Goal: Task Accomplishment & Management: Manage account settings

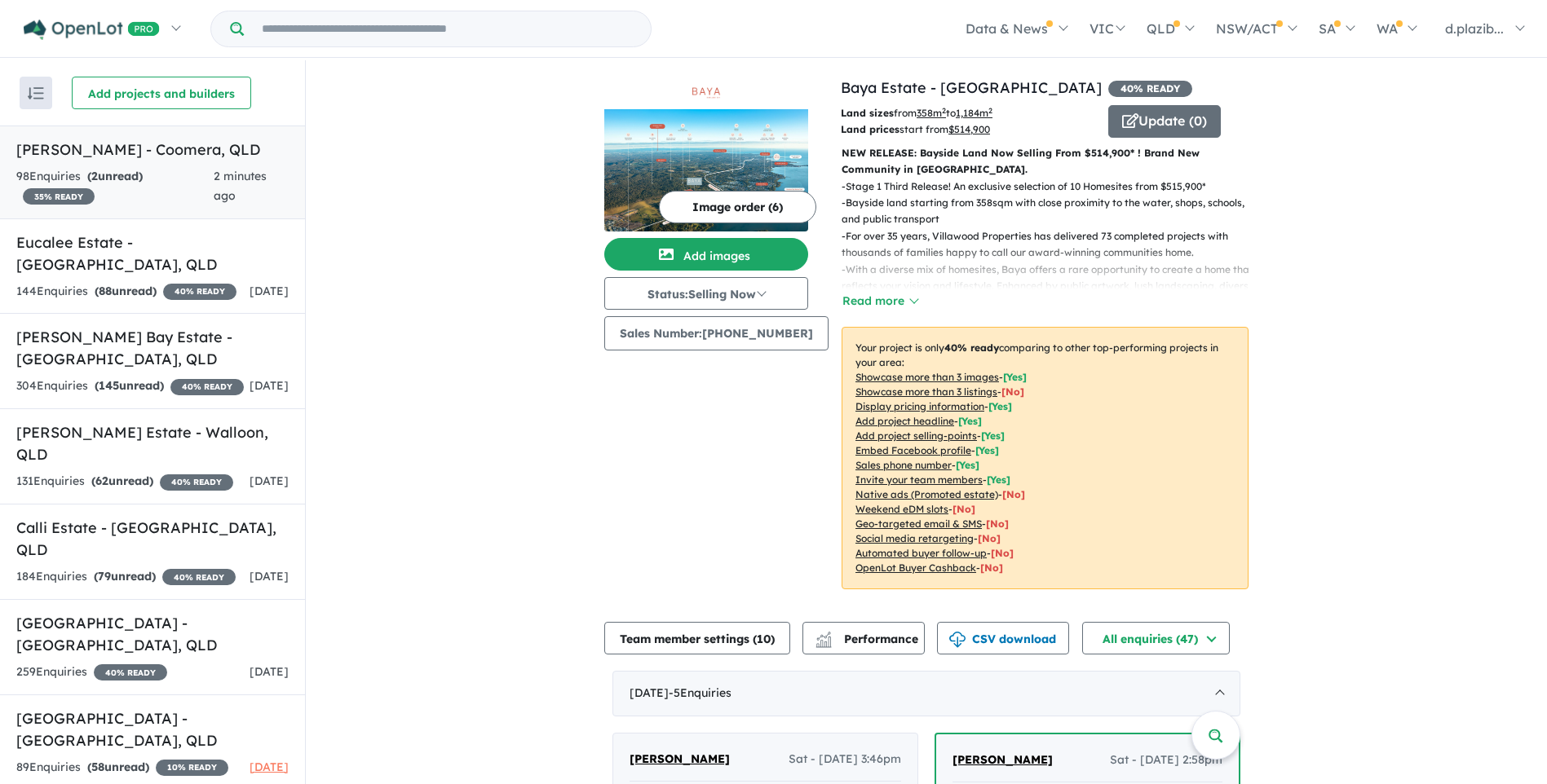
click at [193, 149] on h5 "[PERSON_NAME] - Coomera , [GEOGRAPHIC_DATA]" at bounding box center [152, 150] width 272 height 22
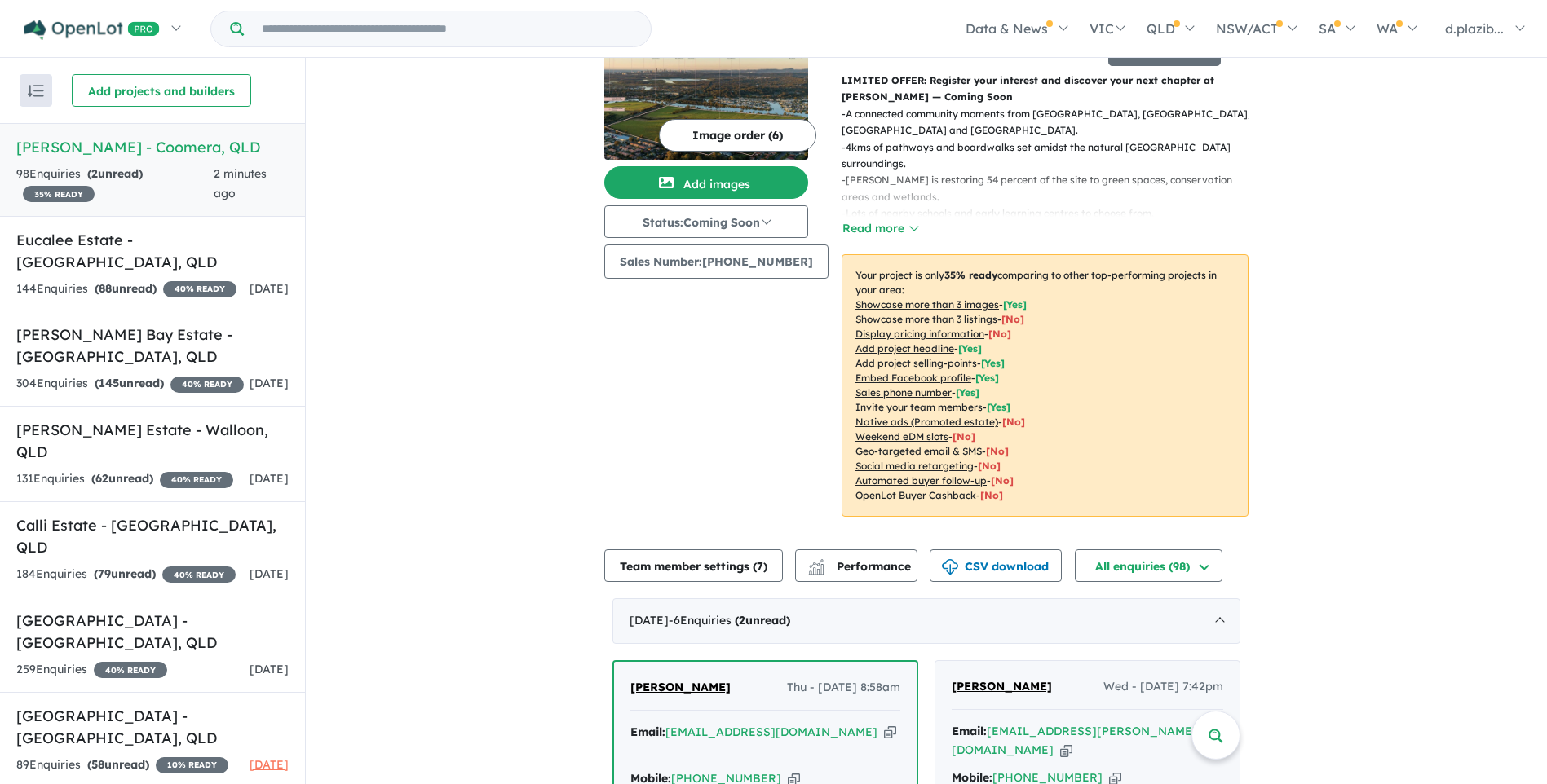
scroll to position [558, 0]
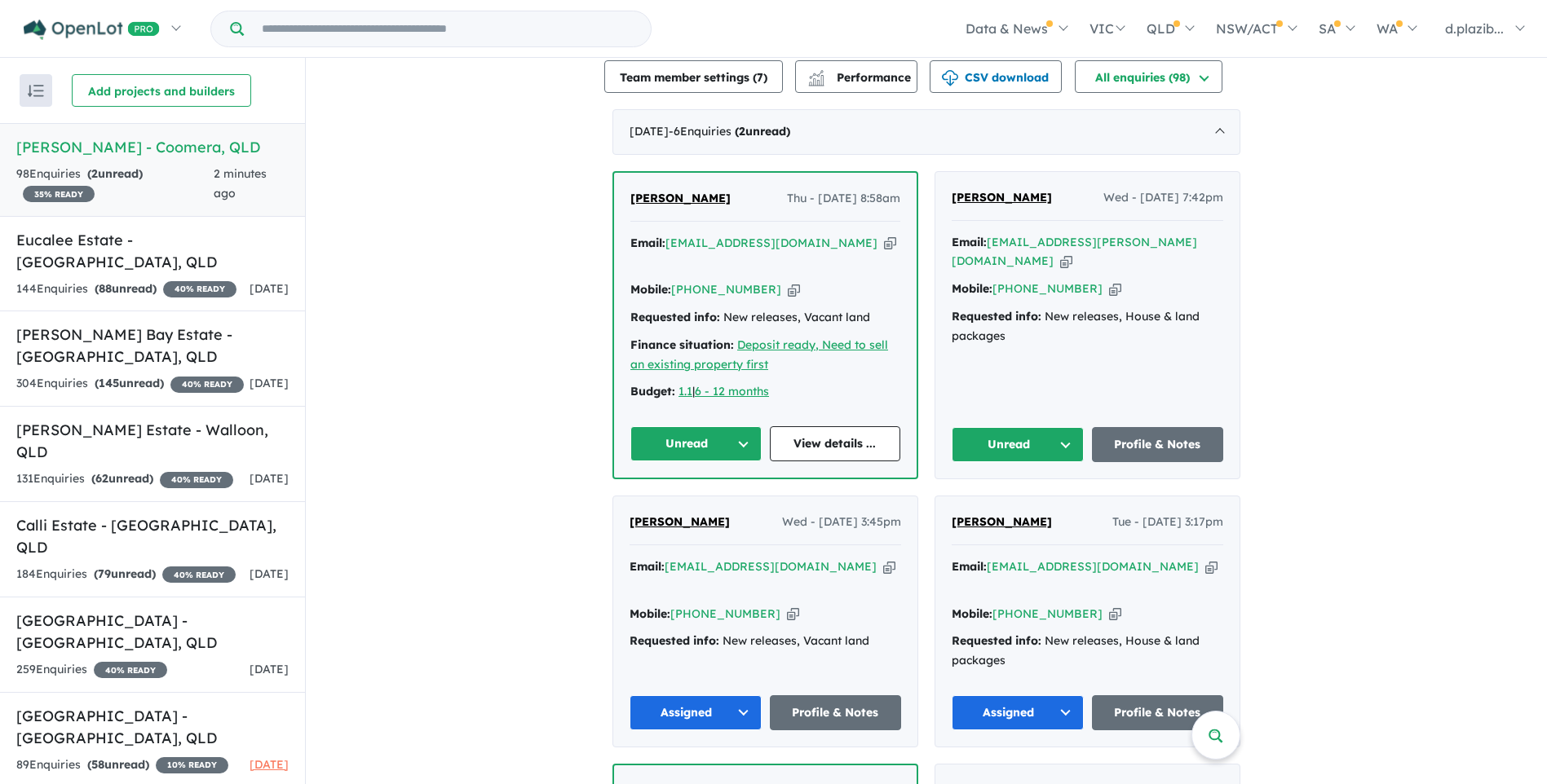
click at [884, 235] on icon "button" at bounding box center [890, 243] width 12 height 17
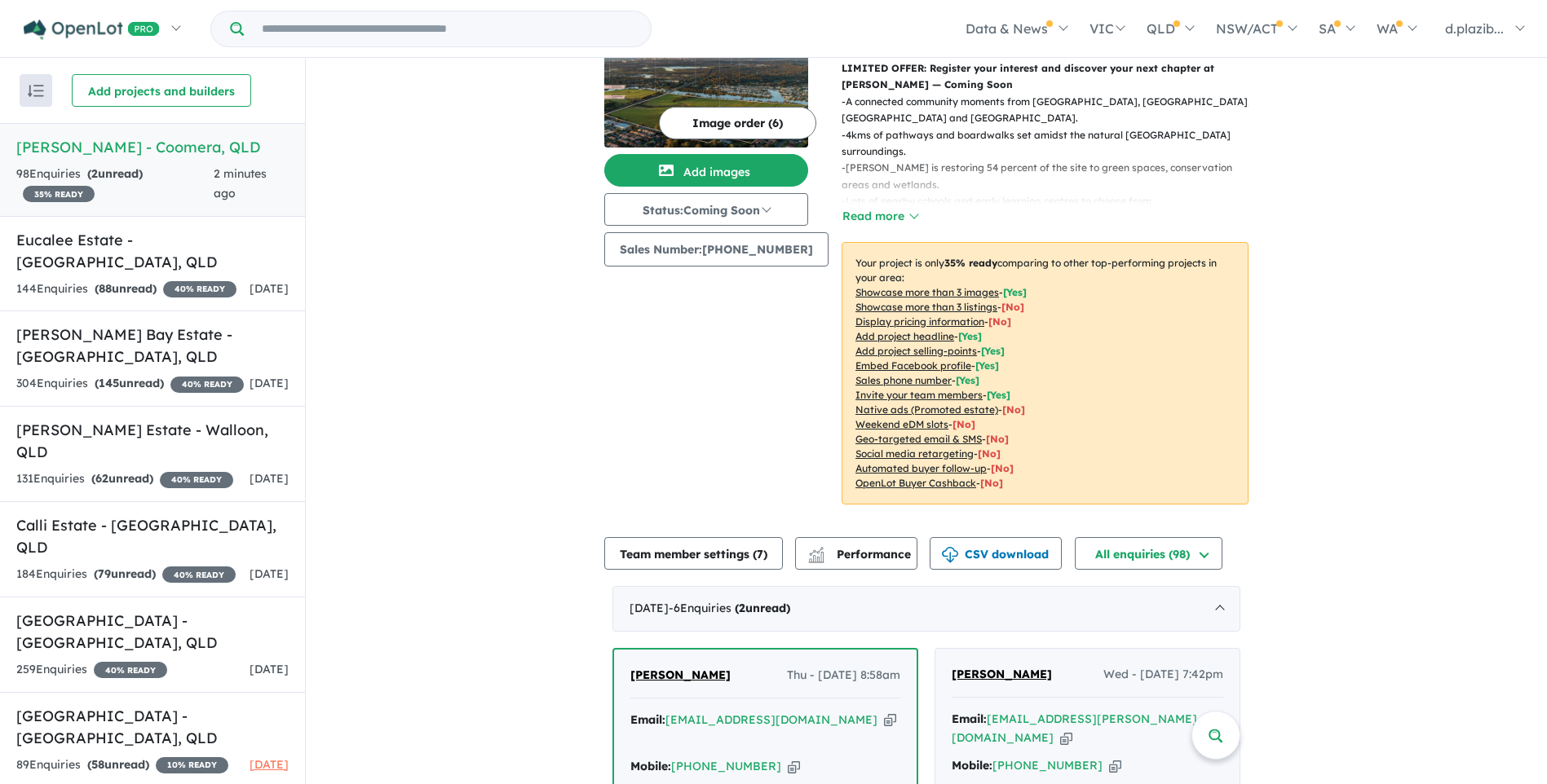
scroll to position [245, 0]
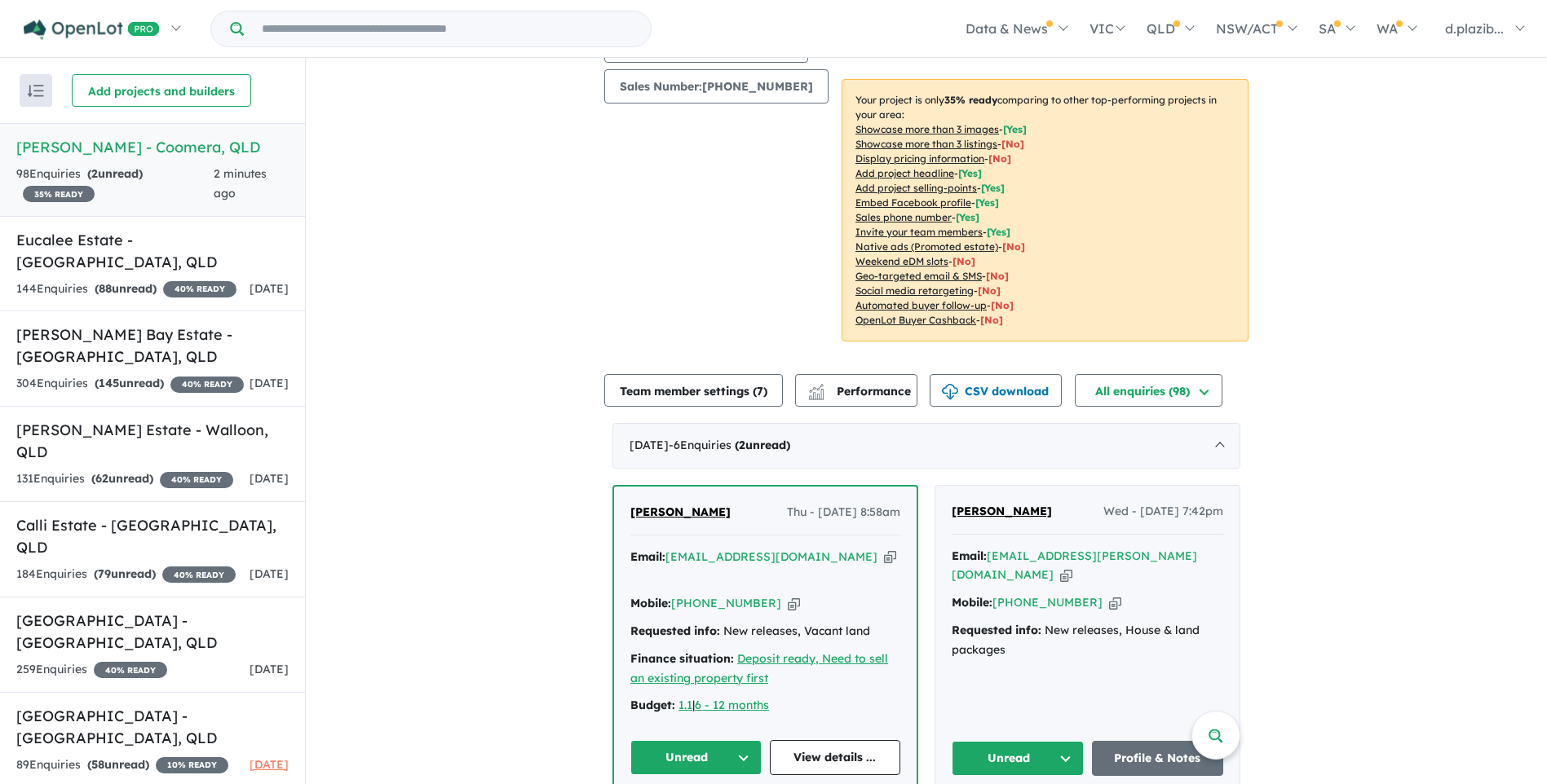
click at [884, 548] on icon "button" at bounding box center [890, 557] width 12 height 17
click at [788, 595] on icon "button" at bounding box center [793, 604] width 12 height 17
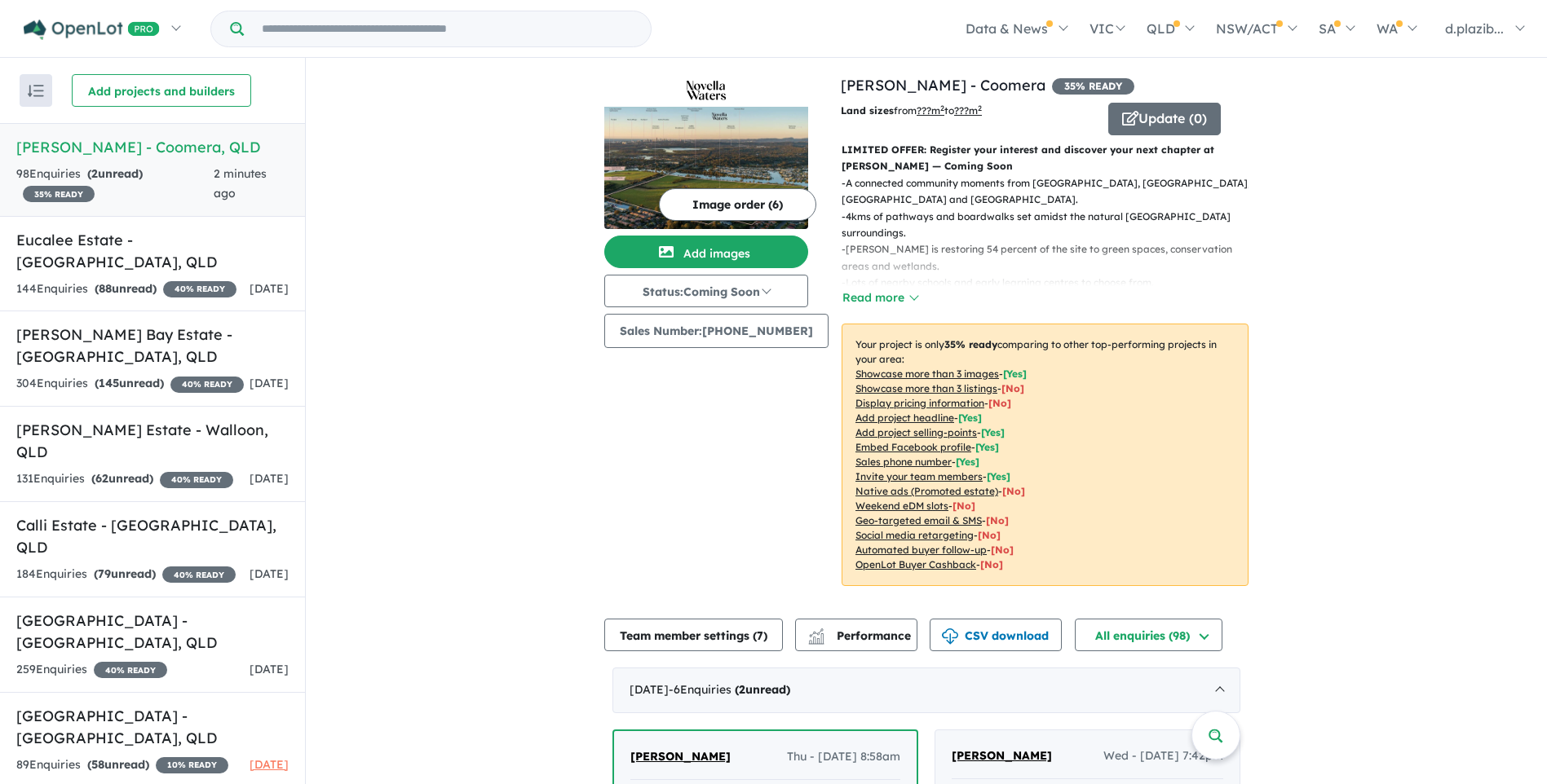
scroll to position [408, 0]
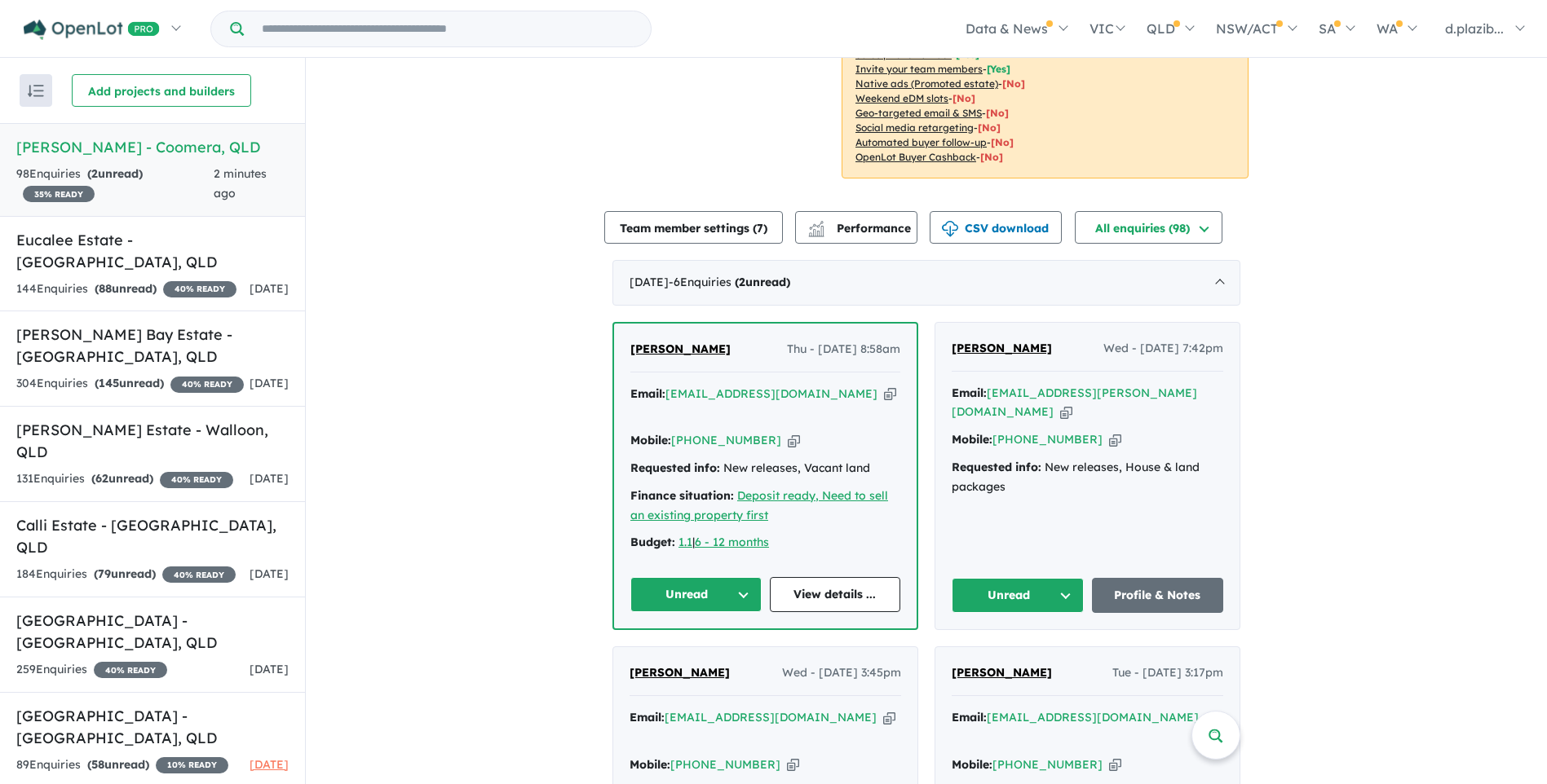
click at [701, 577] on button "Unread" at bounding box center [696, 595] width 131 height 35
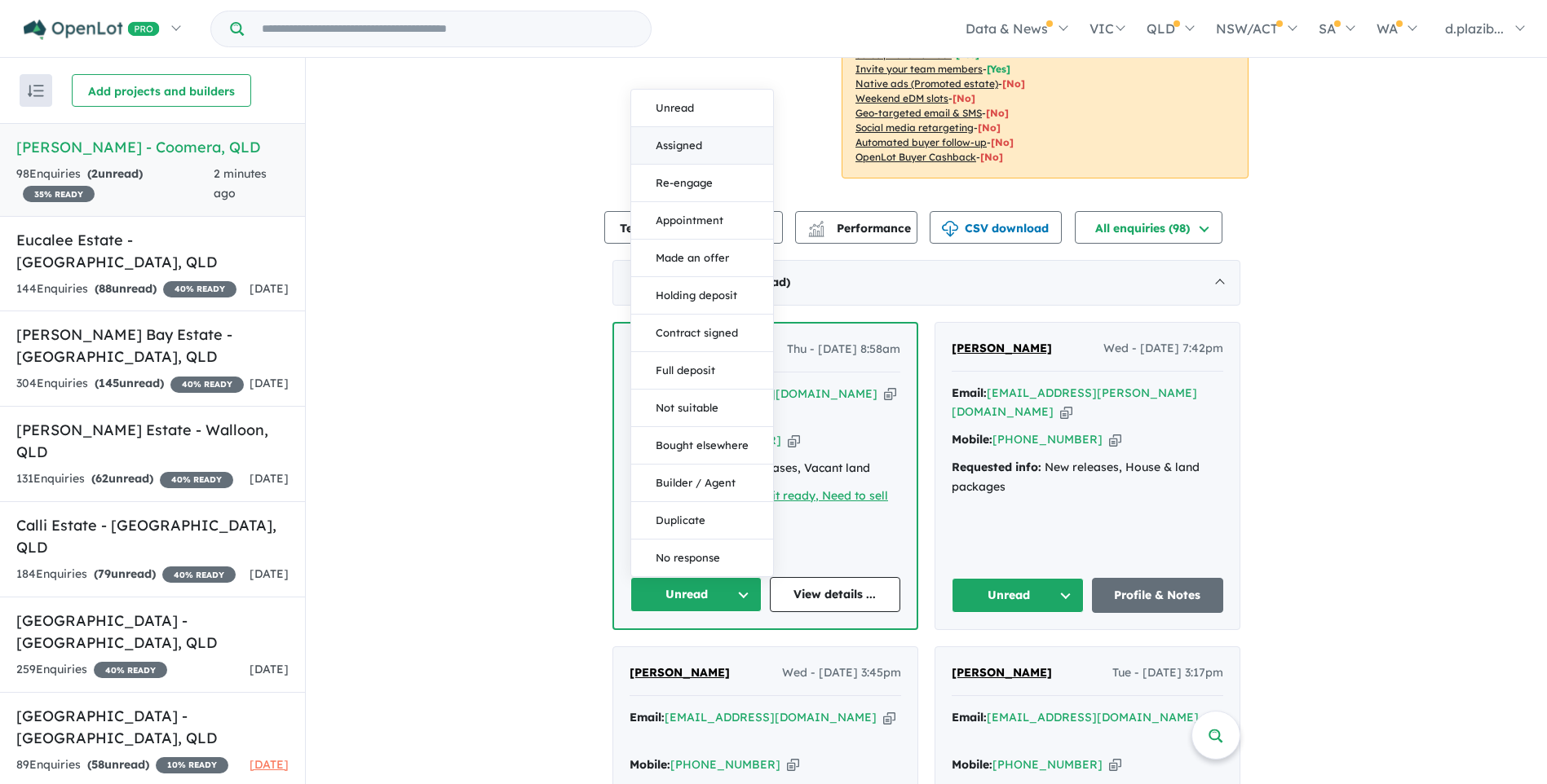
click at [666, 127] on button "Assigned" at bounding box center [702, 145] width 142 height 37
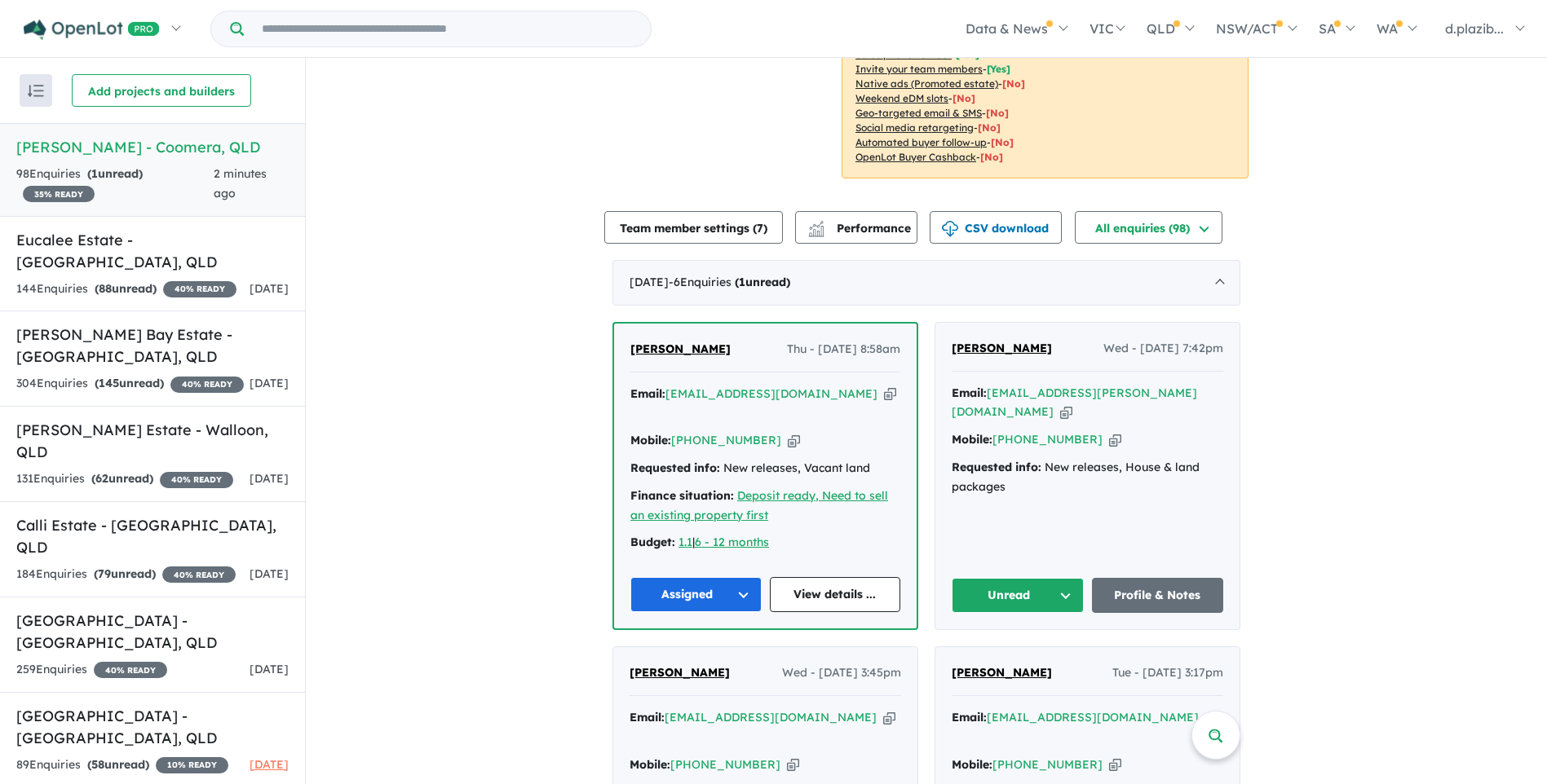
drag, startPoint x: 1141, startPoint y: 380, endPoint x: 173, endPoint y: 343, distance: 968.7
click at [1073, 403] on icon "button" at bounding box center [1065, 411] width 12 height 17
click at [1058, 578] on button "Unread" at bounding box center [1018, 595] width 132 height 35
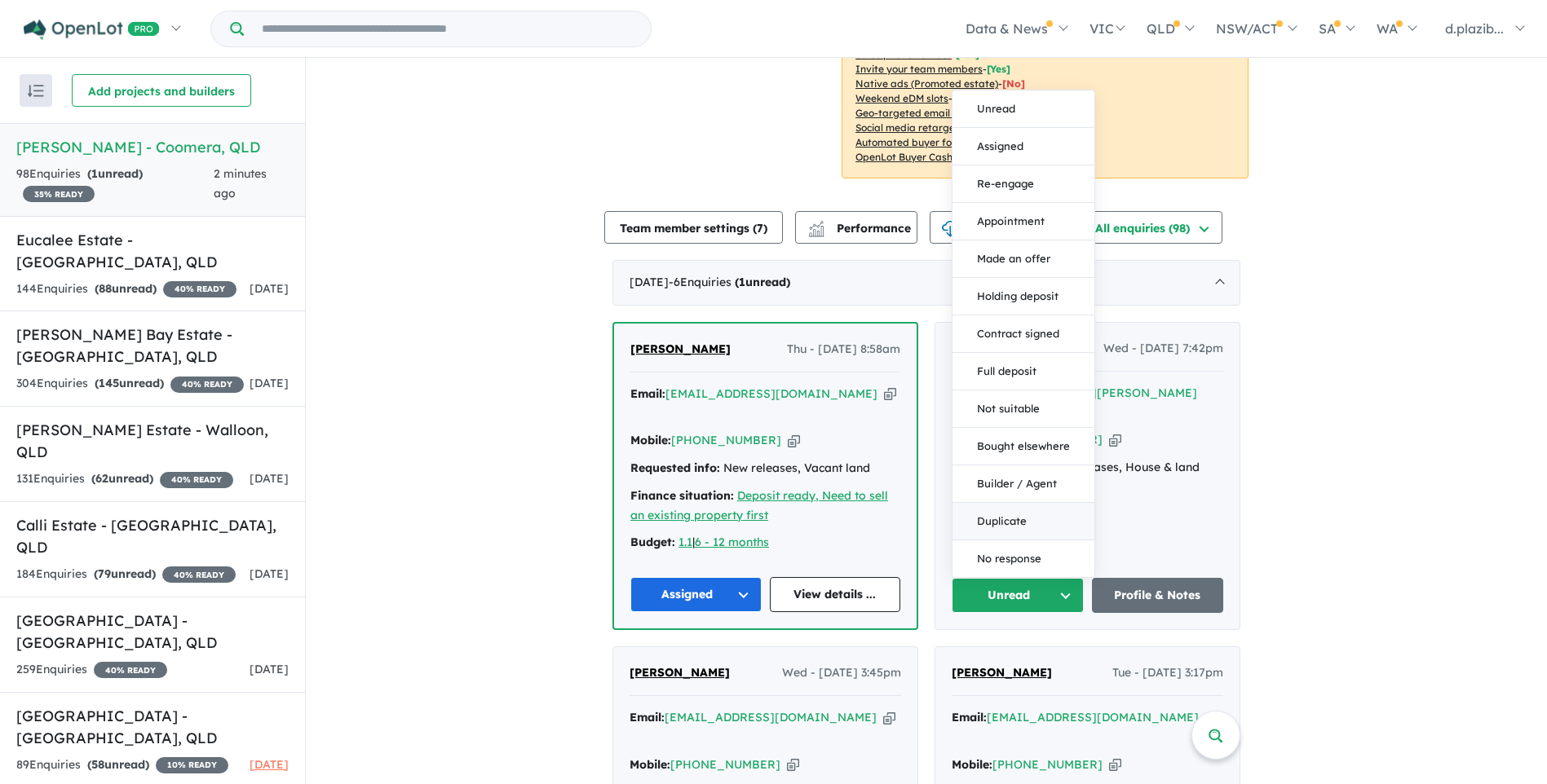
click at [1032, 503] on button "Duplicate" at bounding box center [1024, 521] width 142 height 37
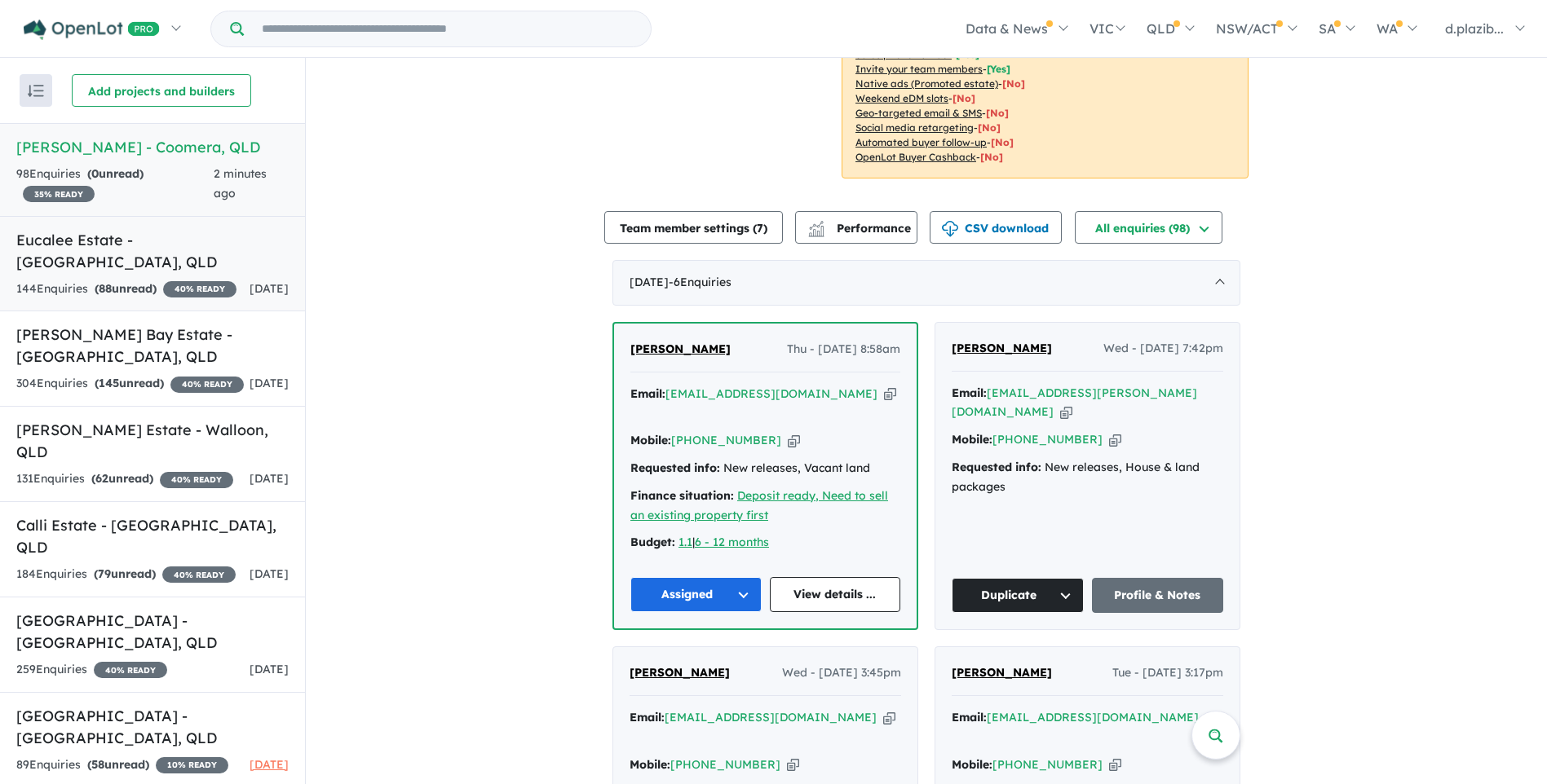
click at [175, 240] on h5 "Eucalee Estate - [GEOGRAPHIC_DATA] , [GEOGRAPHIC_DATA]" at bounding box center [152, 251] width 272 height 44
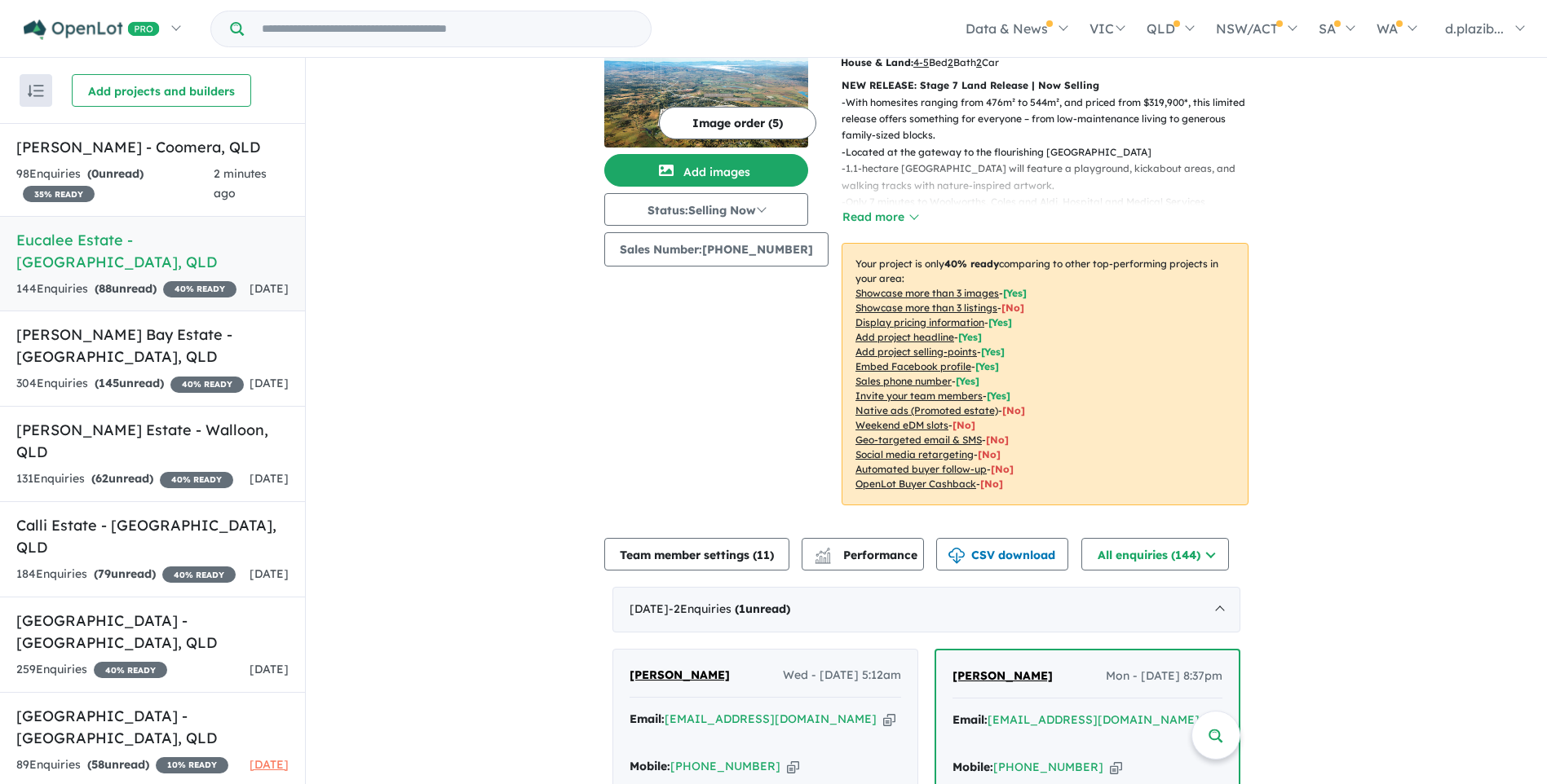
scroll to position [489, 0]
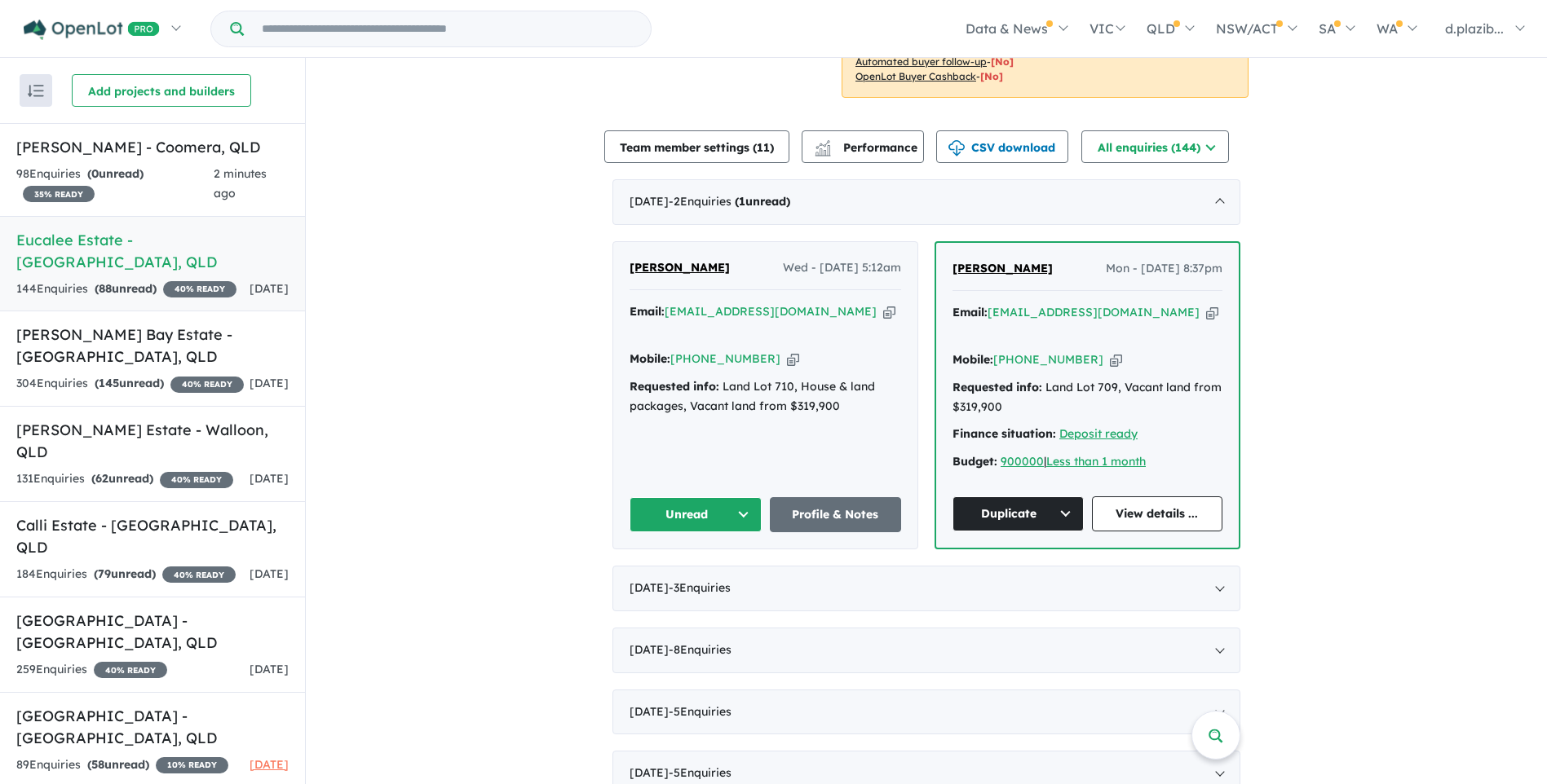
click at [883, 321] on icon "button" at bounding box center [889, 312] width 12 height 17
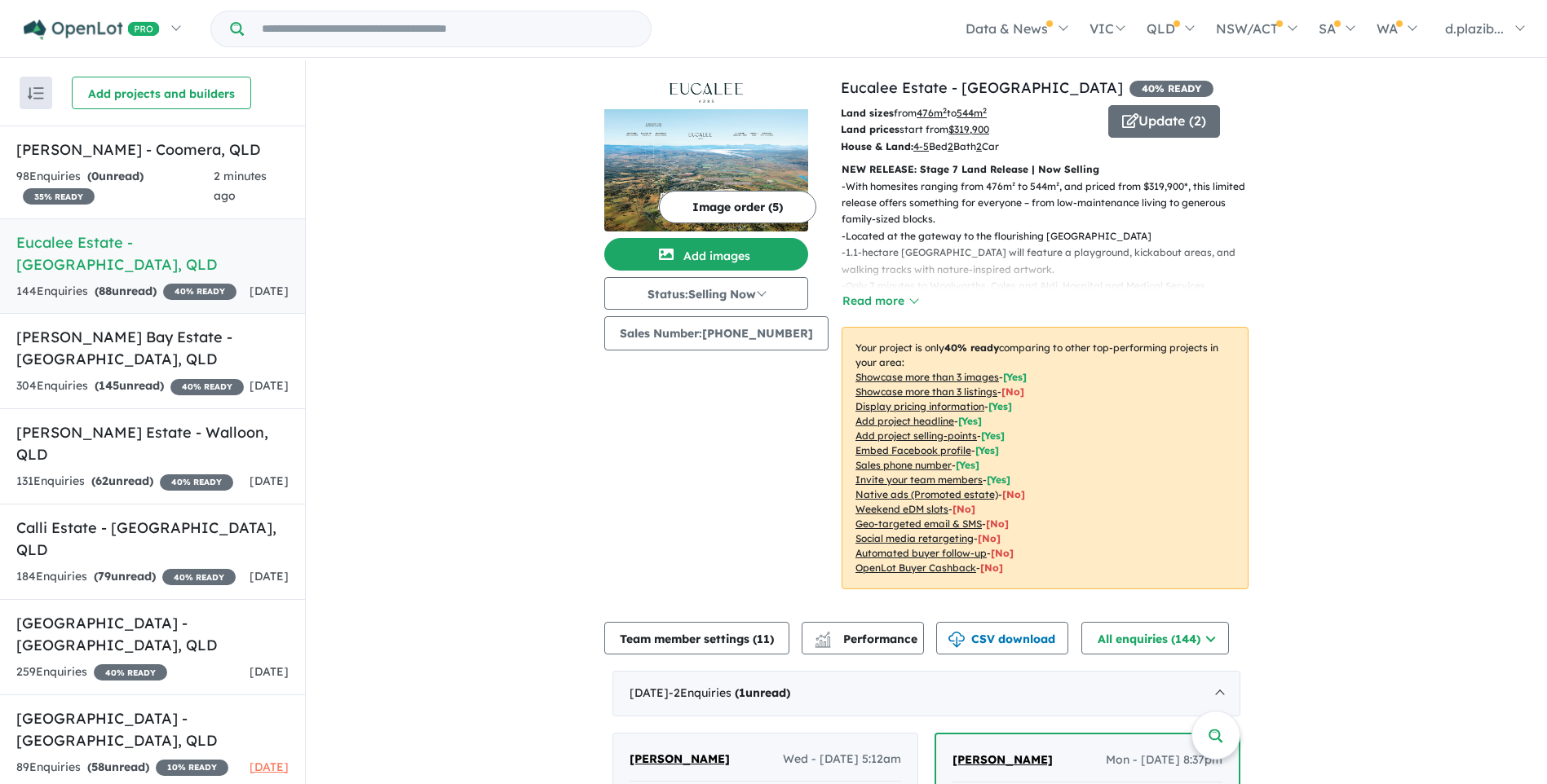
scroll to position [326, 0]
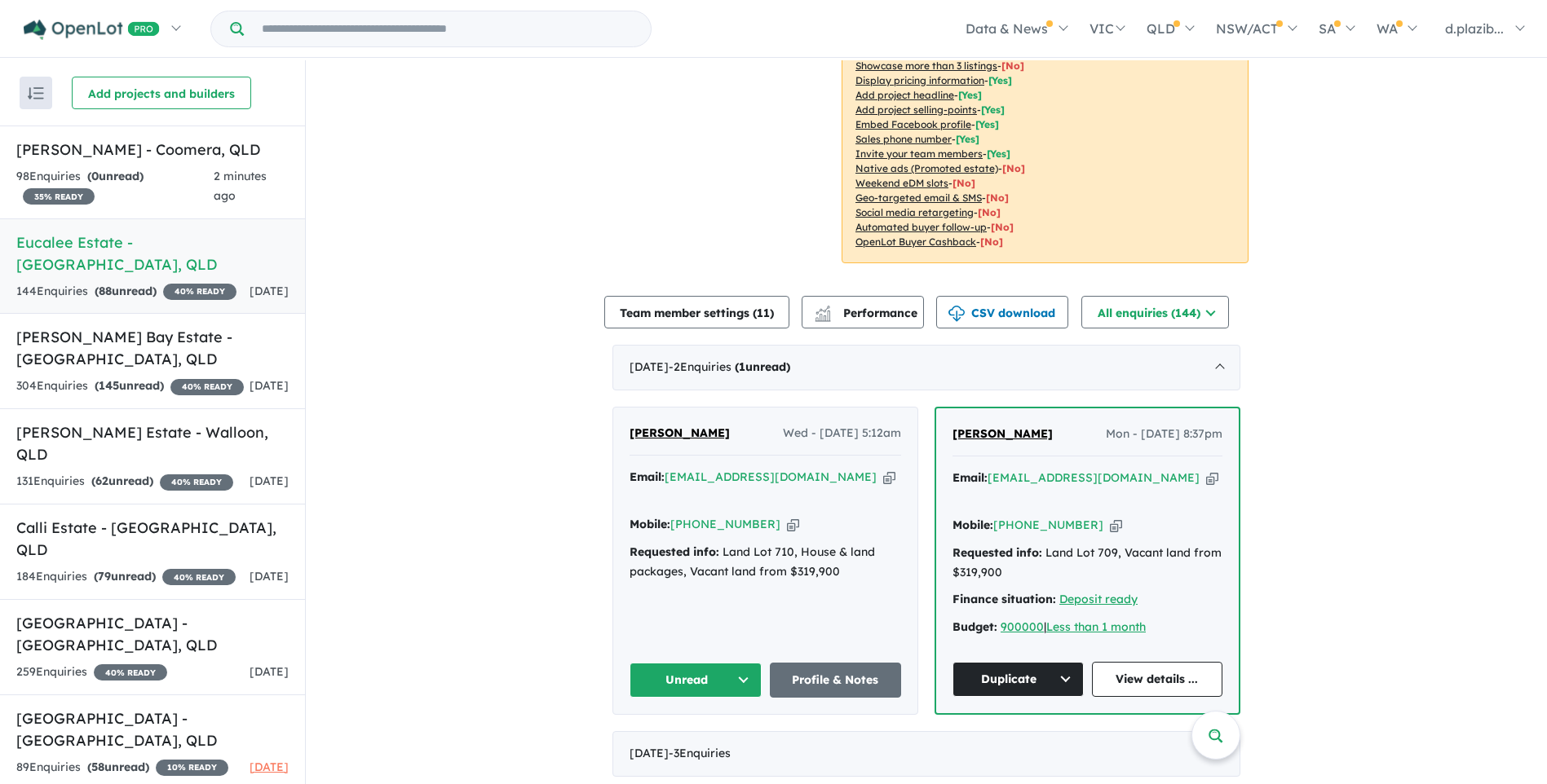
click at [883, 482] on icon "button" at bounding box center [889, 477] width 12 height 17
click at [787, 516] on icon "button" at bounding box center [793, 524] width 12 height 17
click at [727, 663] on button "Unread" at bounding box center [696, 680] width 132 height 35
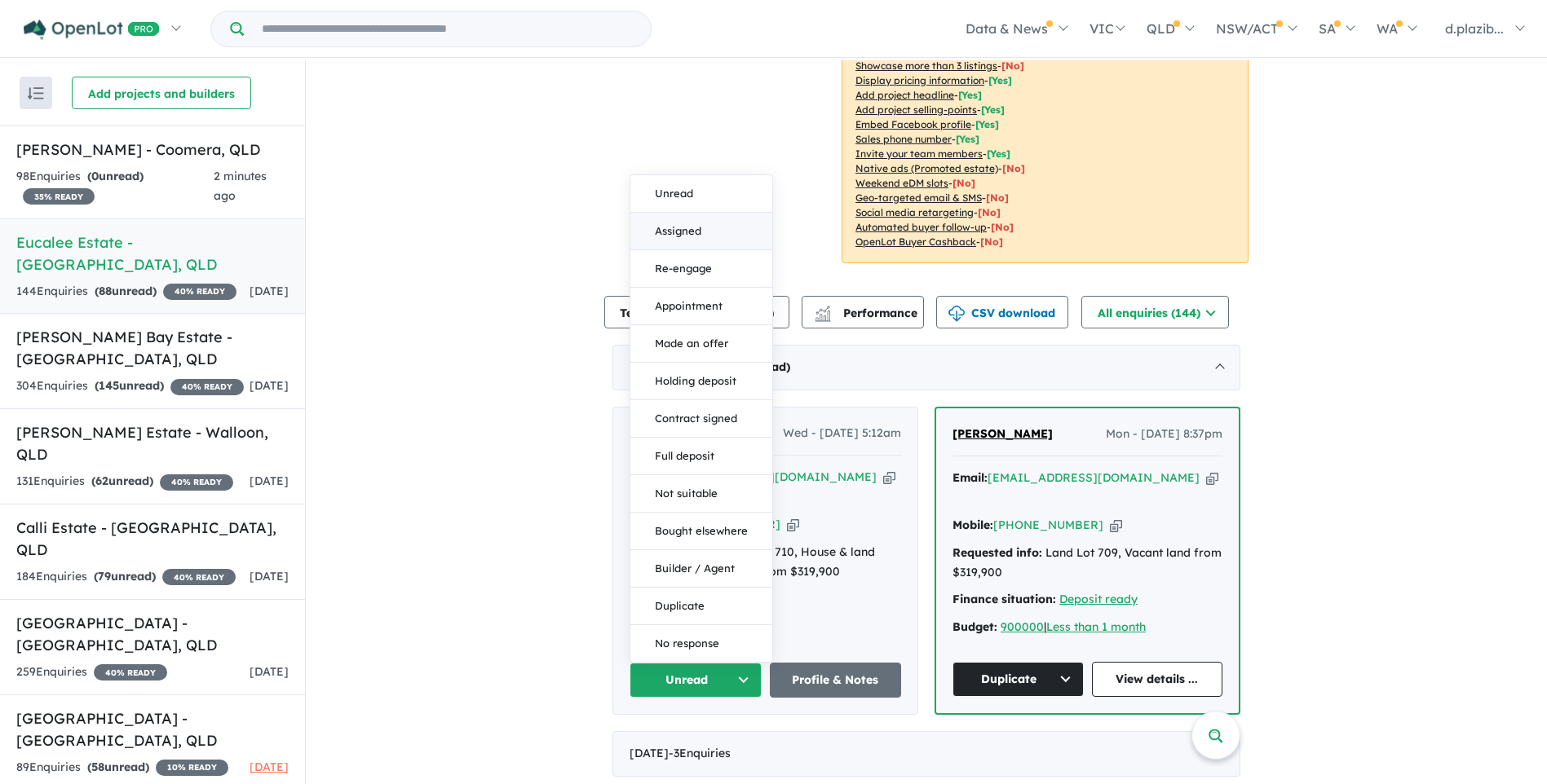
click at [703, 213] on button "Assigned" at bounding box center [701, 231] width 142 height 37
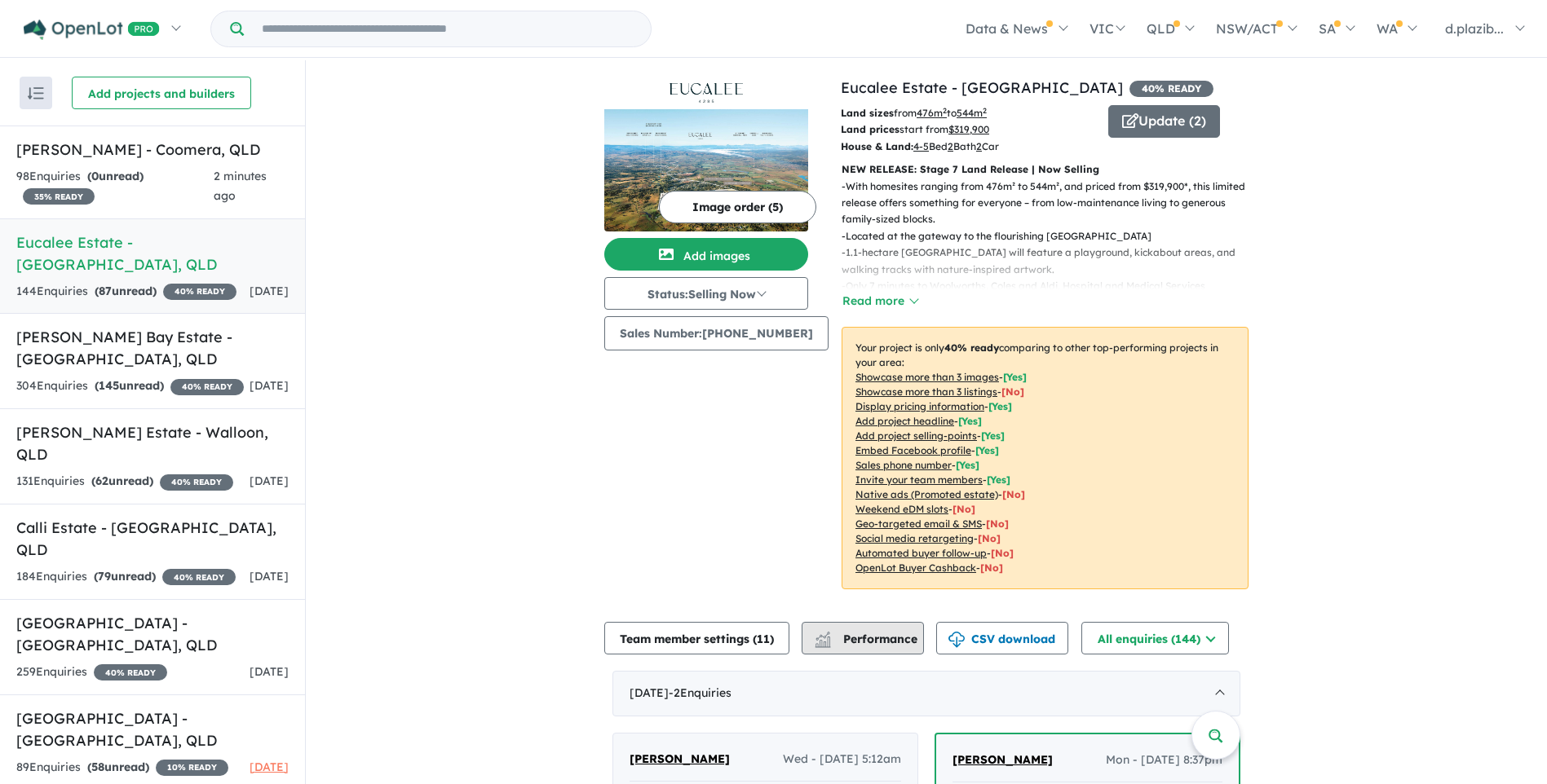
scroll to position [408, 0]
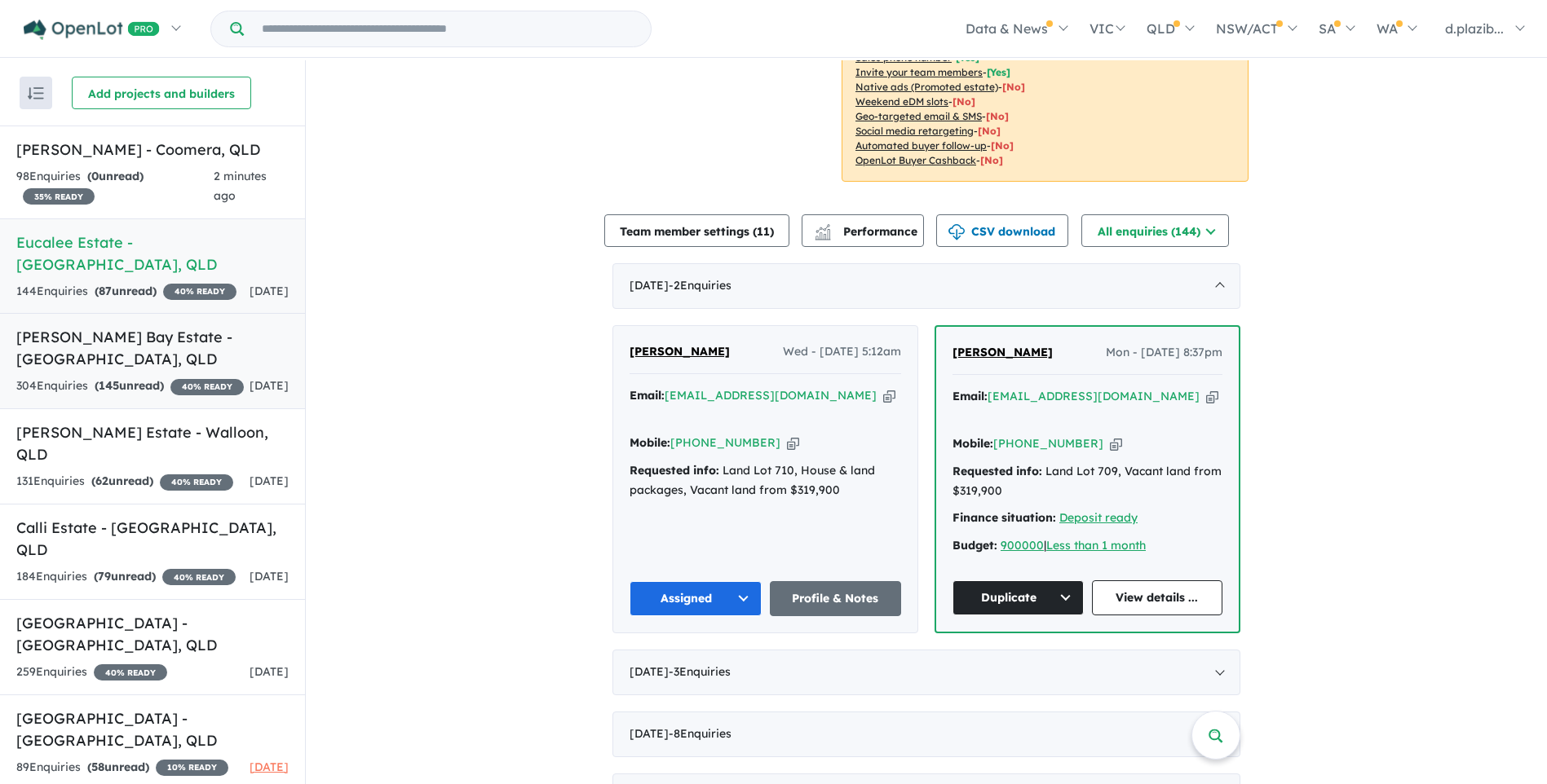
click at [219, 364] on h5 "[PERSON_NAME] Bay Estate - [GEOGRAPHIC_DATA] , [GEOGRAPHIC_DATA]" at bounding box center [152, 348] width 272 height 44
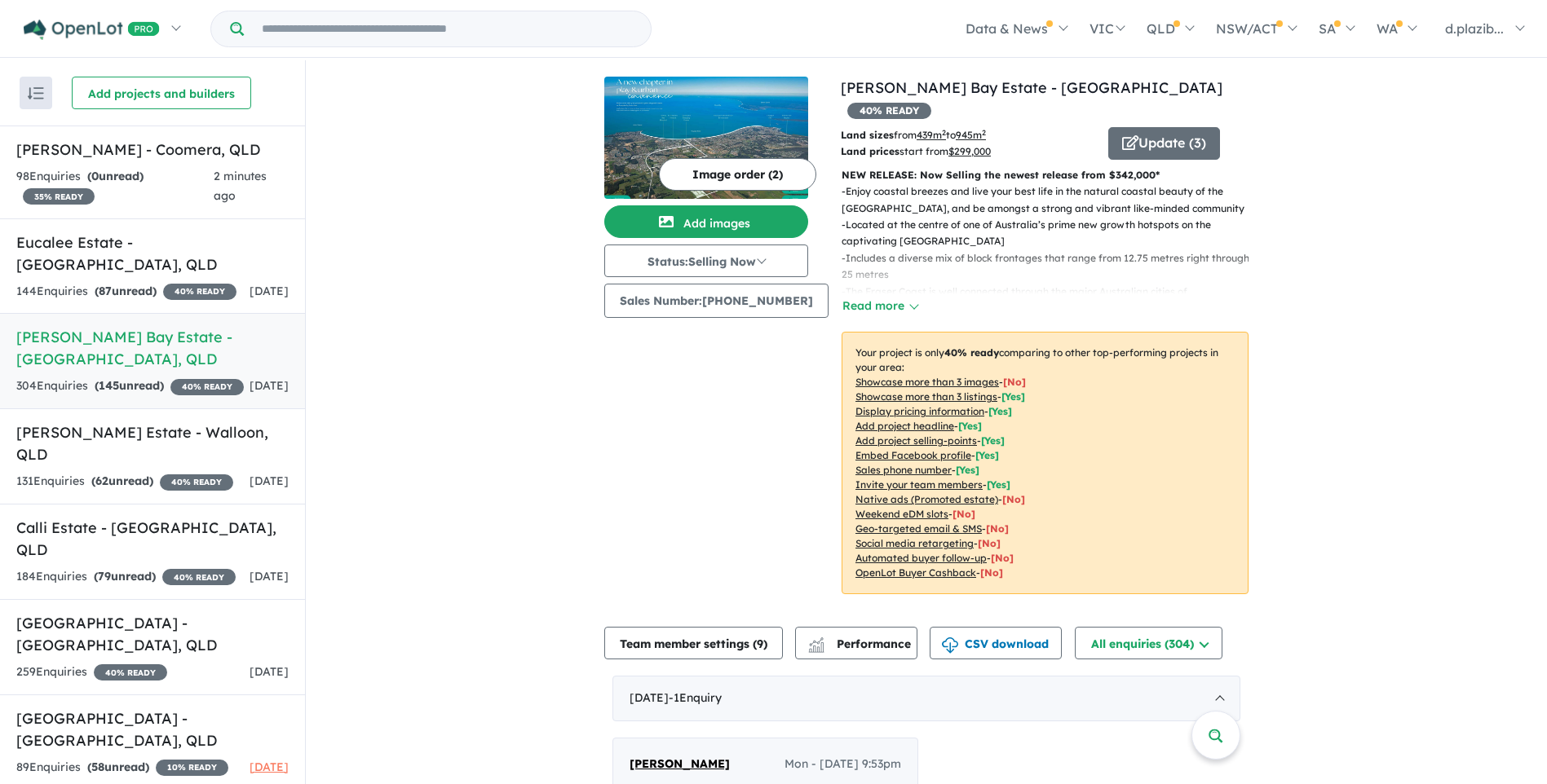
scroll to position [489, 0]
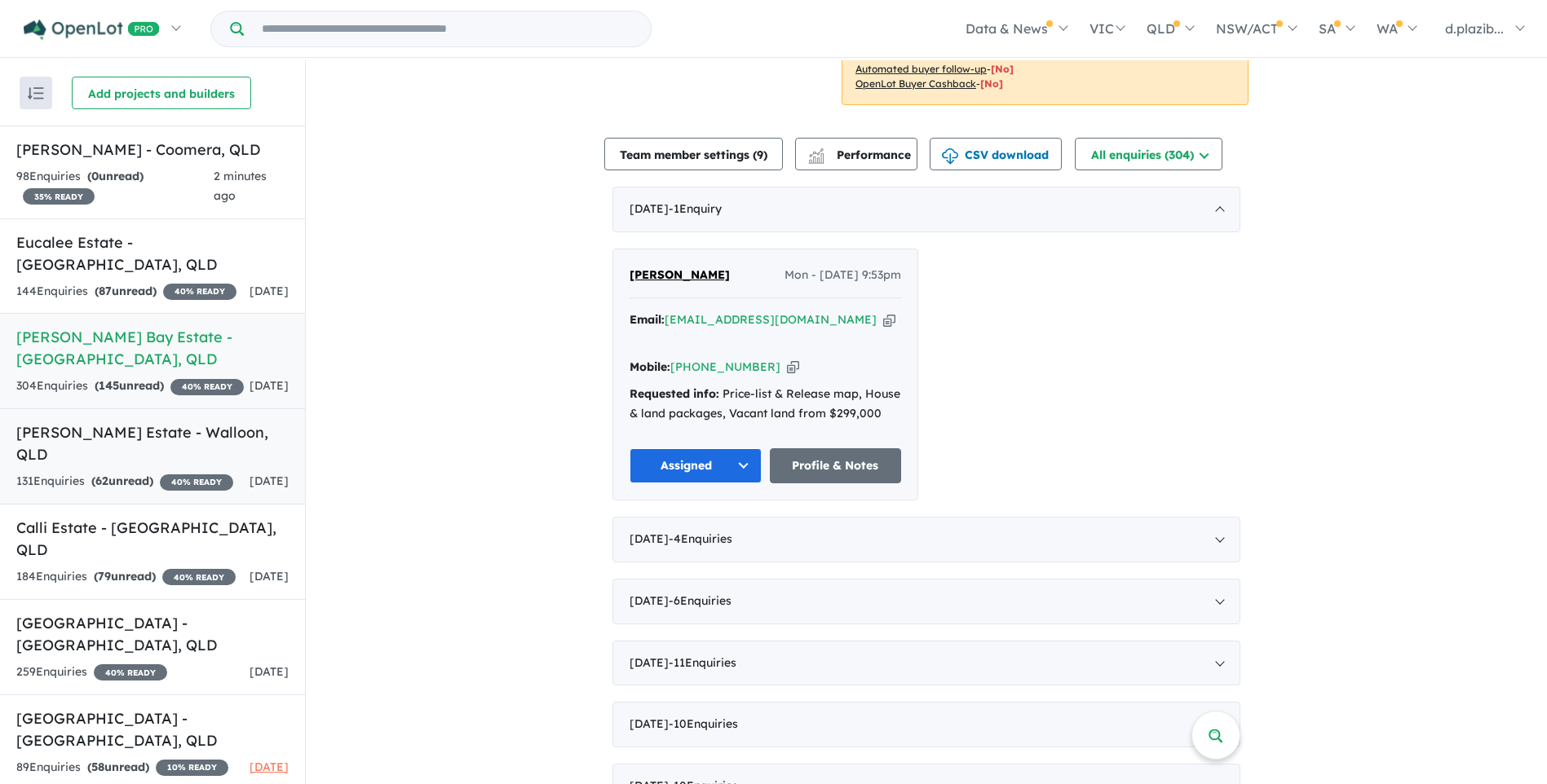
click at [182, 472] on div "131 Enquir ies ( 62 unread) 40 % READY" at bounding box center [124, 482] width 217 height 20
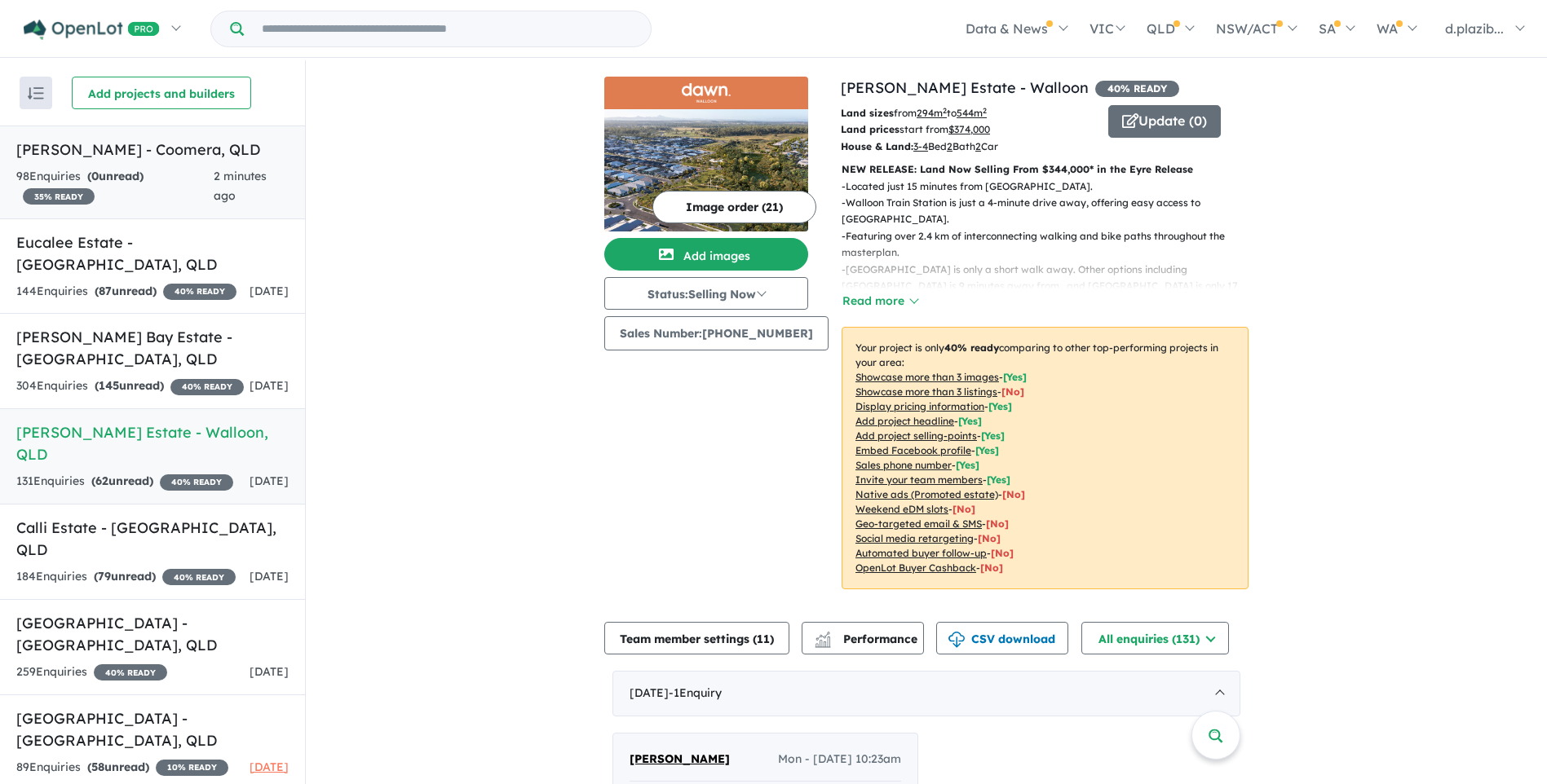
click at [159, 151] on h5 "[PERSON_NAME] - Coomera , [GEOGRAPHIC_DATA]" at bounding box center [152, 150] width 272 height 22
